Goal: Task Accomplishment & Management: Manage account settings

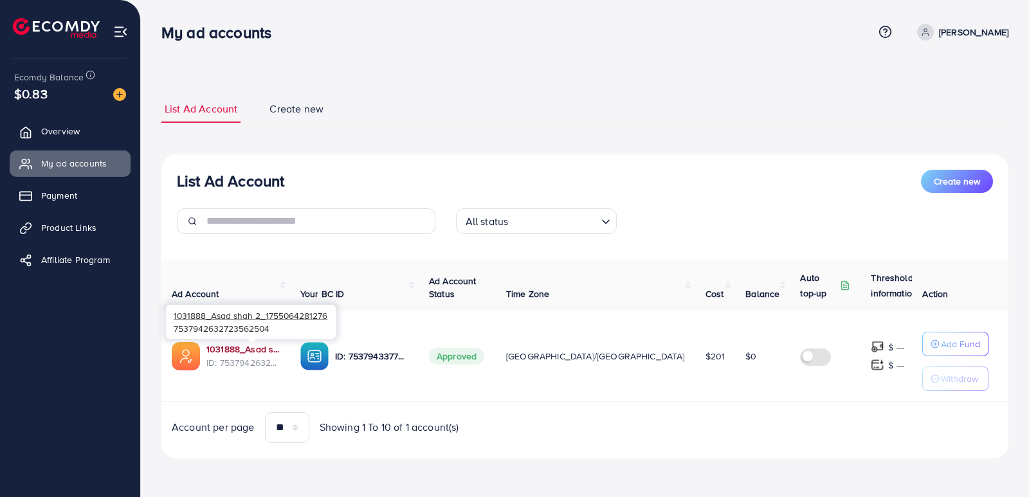
click at [228, 350] on link "1031888_Asad shah 2_1755064281276" at bounding box center [242, 349] width 73 height 13
drag, startPoint x: 688, startPoint y: 354, endPoint x: 655, endPoint y: 354, distance: 32.8
click at [655, 354] on tr "1031888_Asad shah 2_1755064281276 ID: 7537942632723562504 ID: 75379433772795494…" at bounding box center [607, 356] width 892 height 91
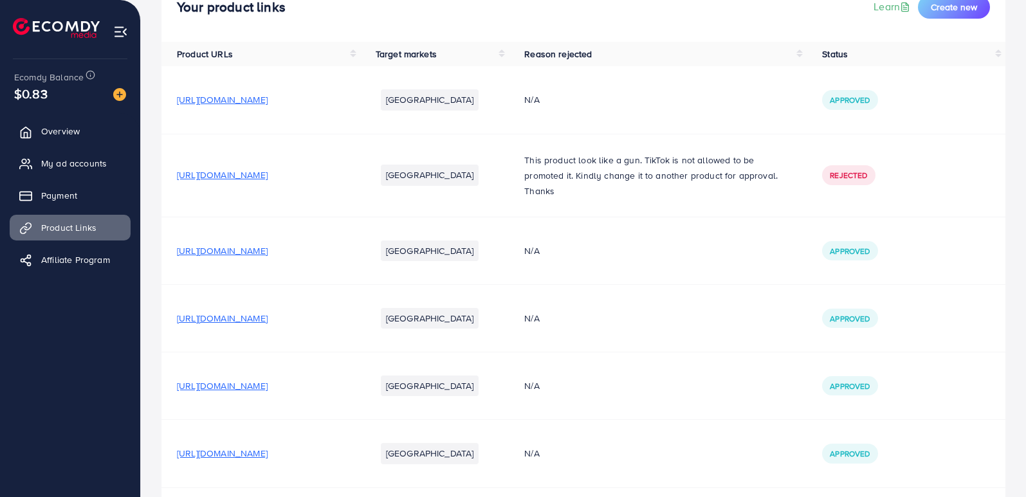
scroll to position [146, 0]
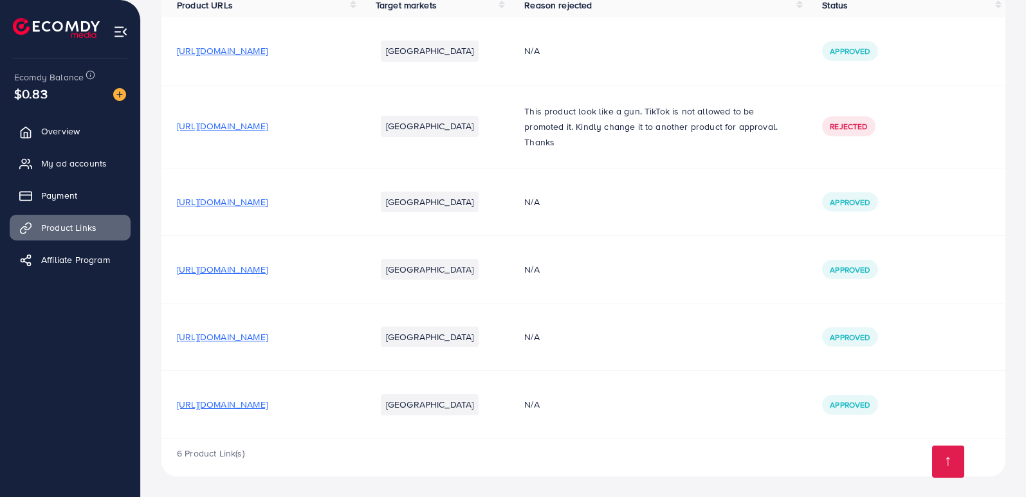
click at [268, 401] on span "[URL][DOMAIN_NAME]" at bounding box center [222, 404] width 91 height 13
click at [68, 163] on span "My ad accounts" at bounding box center [77, 163] width 66 height 13
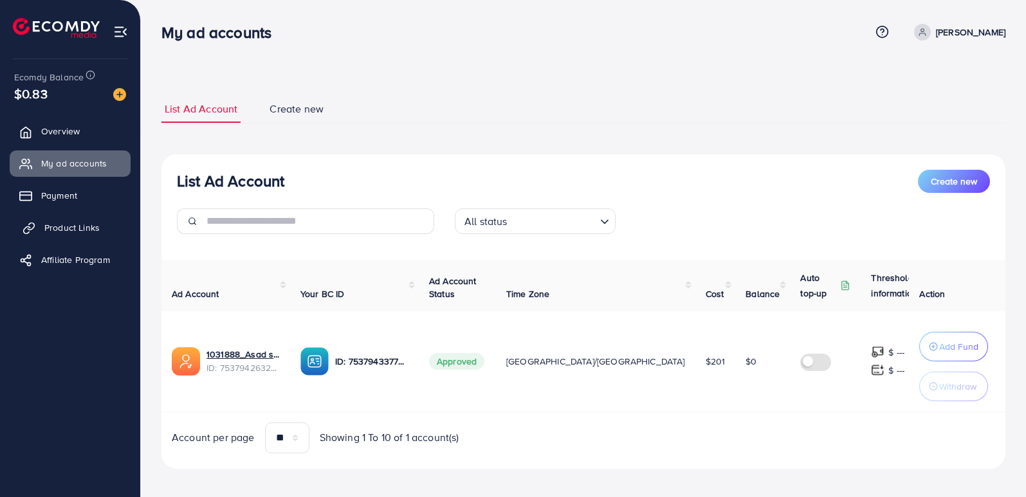
click at [79, 220] on link "Product Links" at bounding box center [70, 228] width 121 height 26
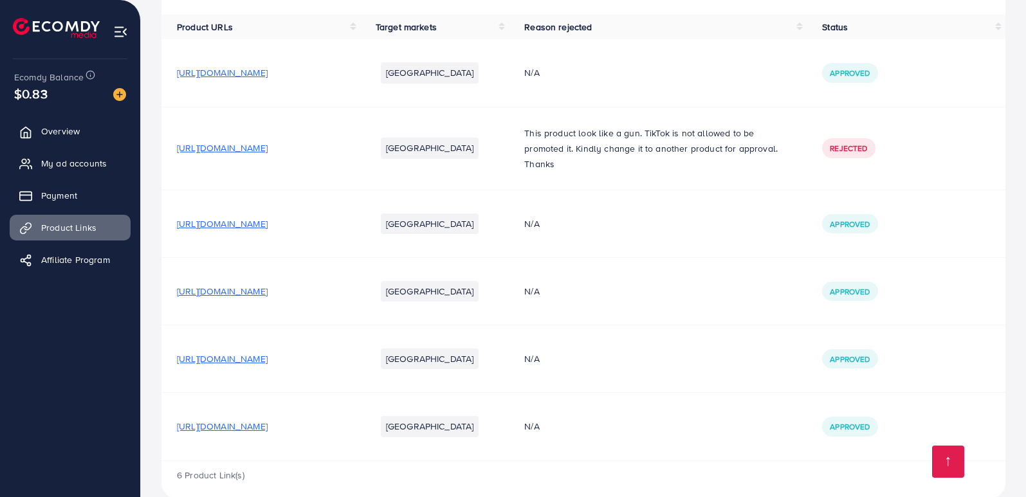
scroll to position [146, 0]
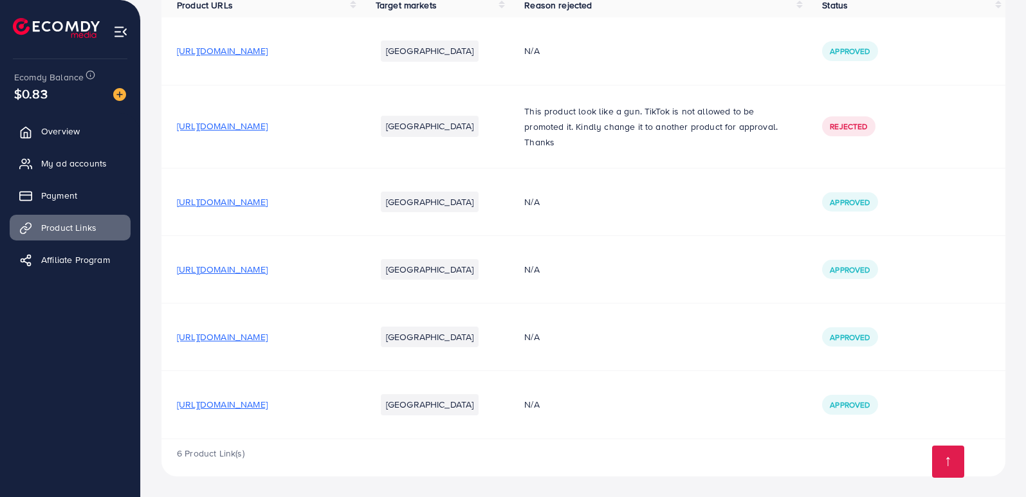
click at [268, 410] on span "[URL][DOMAIN_NAME]" at bounding box center [222, 404] width 91 height 13
click at [87, 167] on span "My ad accounts" at bounding box center [77, 163] width 66 height 13
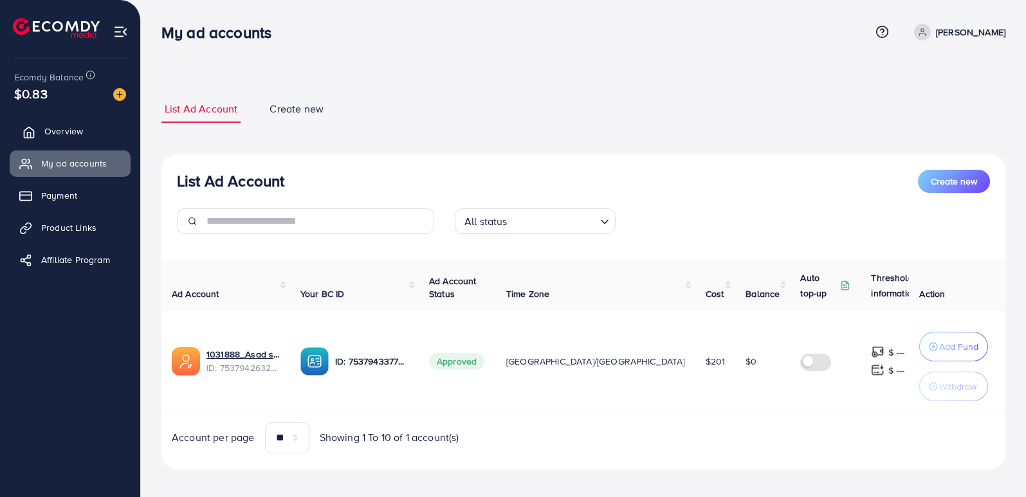
click at [62, 140] on link "Overview" at bounding box center [70, 131] width 121 height 26
